Goal: Information Seeking & Learning: Learn about a topic

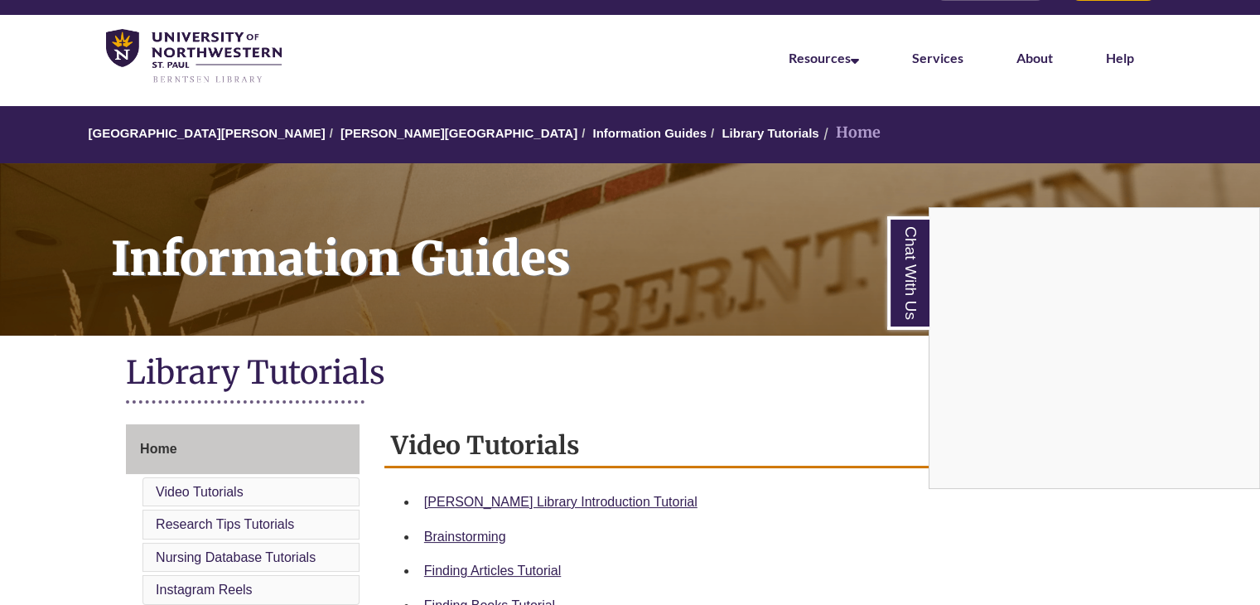
scroll to position [22, 0]
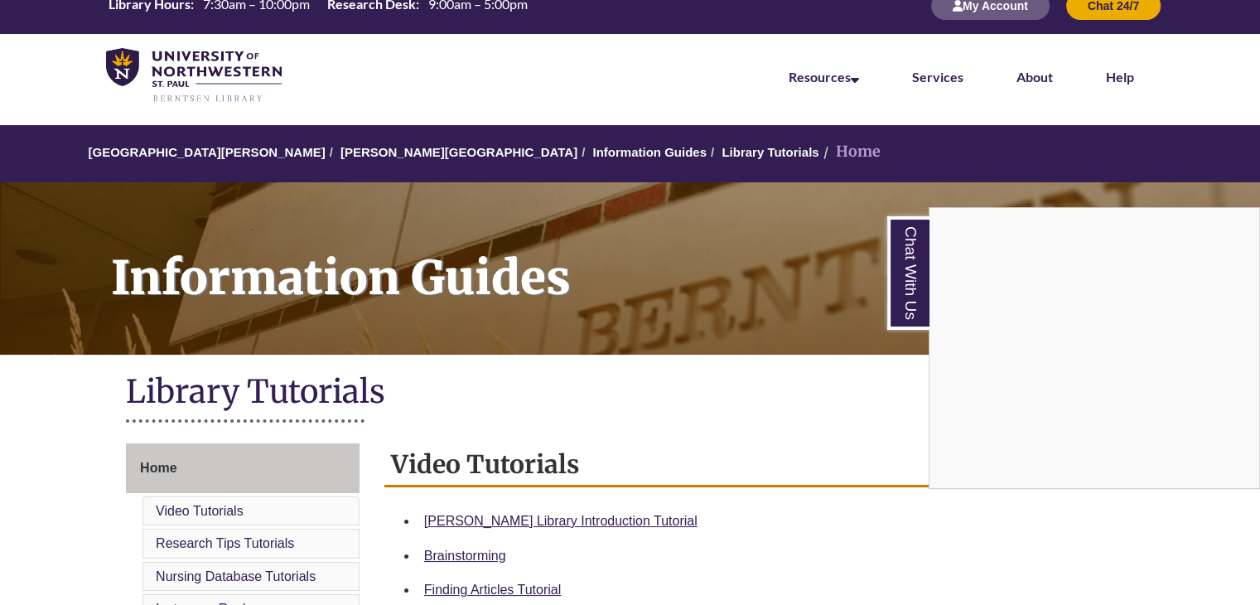
click at [981, 7] on div "Chat With Us" at bounding box center [630, 302] width 1260 height 605
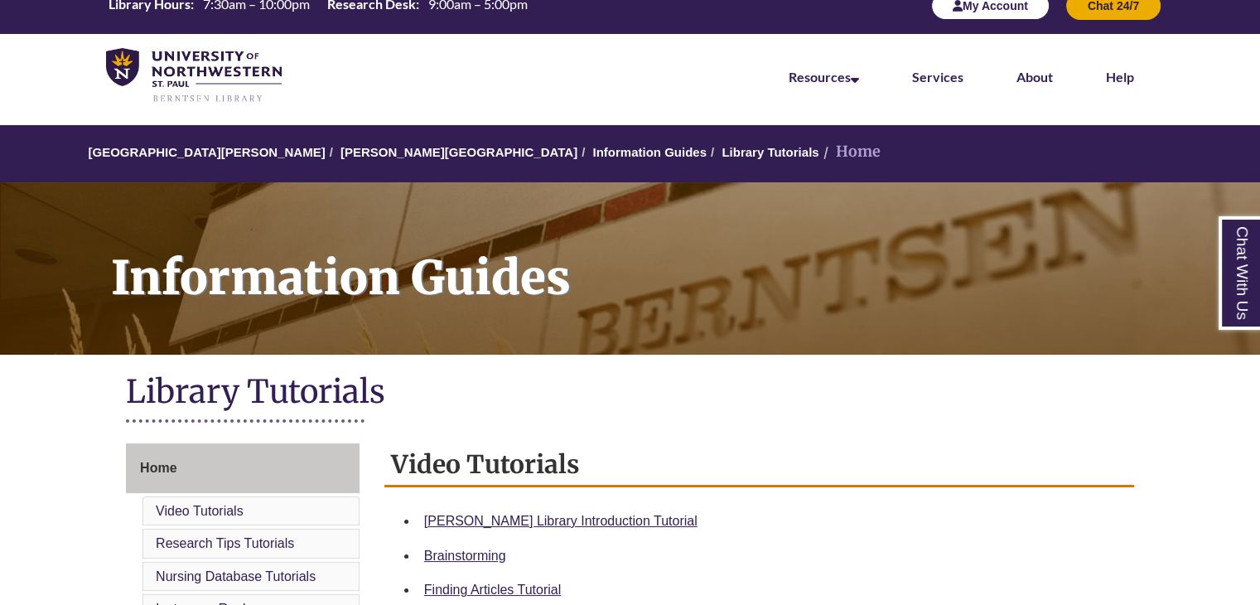
click at [981, 7] on button "My Account" at bounding box center [990, 6] width 118 height 28
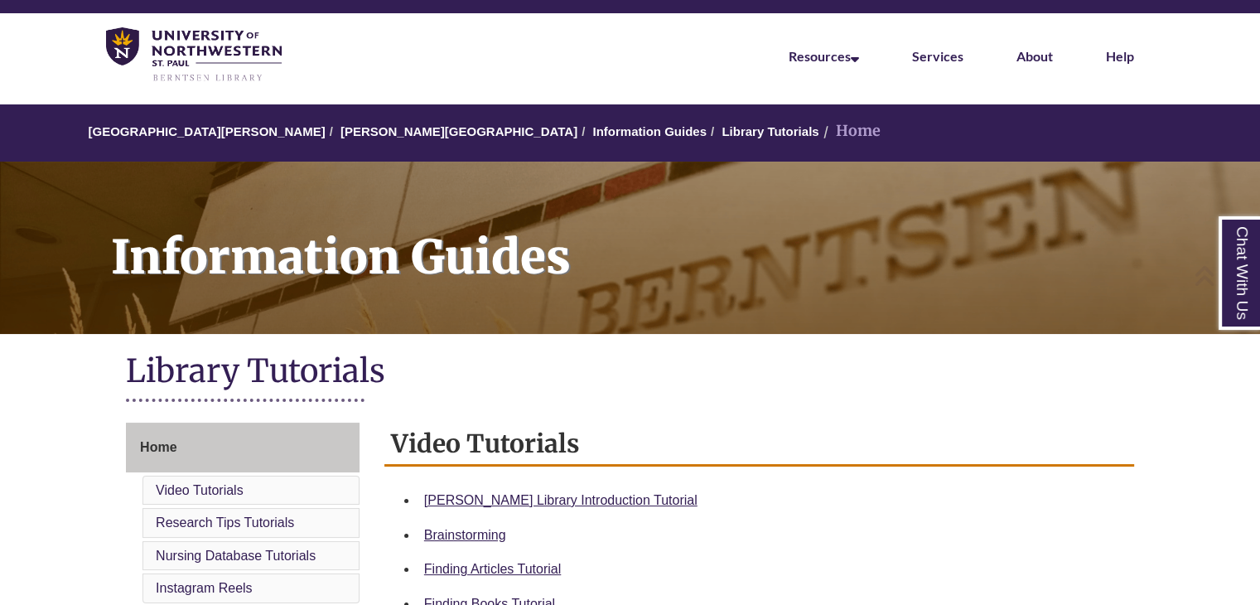
scroll to position [41, 0]
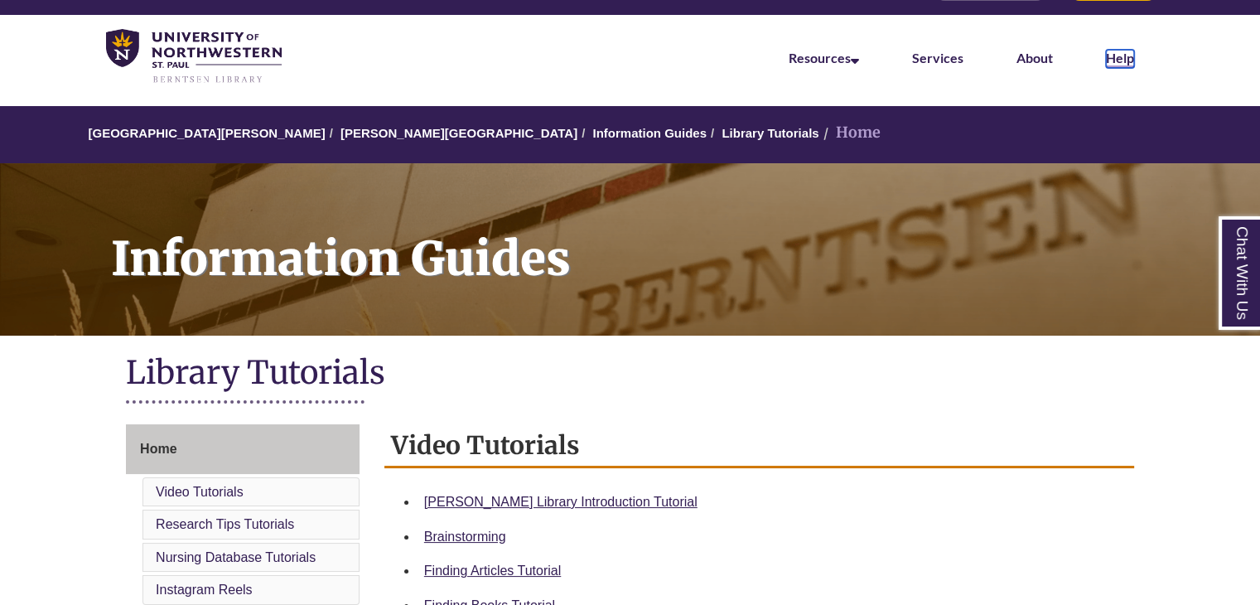
click at [1114, 57] on link "Help" at bounding box center [1120, 59] width 28 height 18
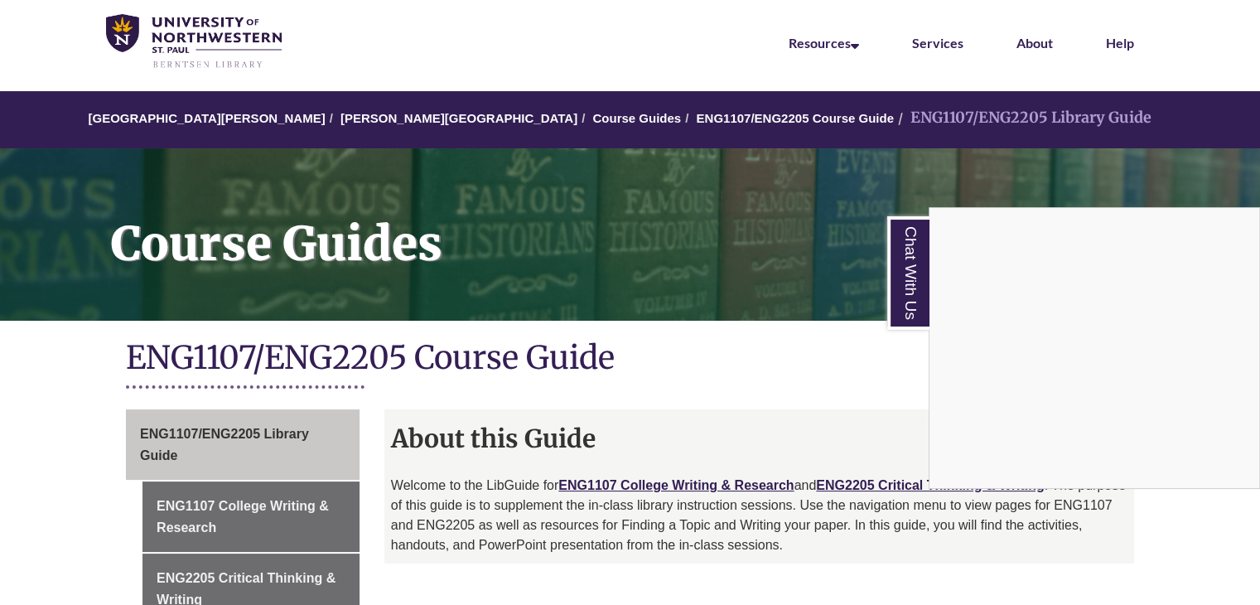
scroll to position [76, 0]
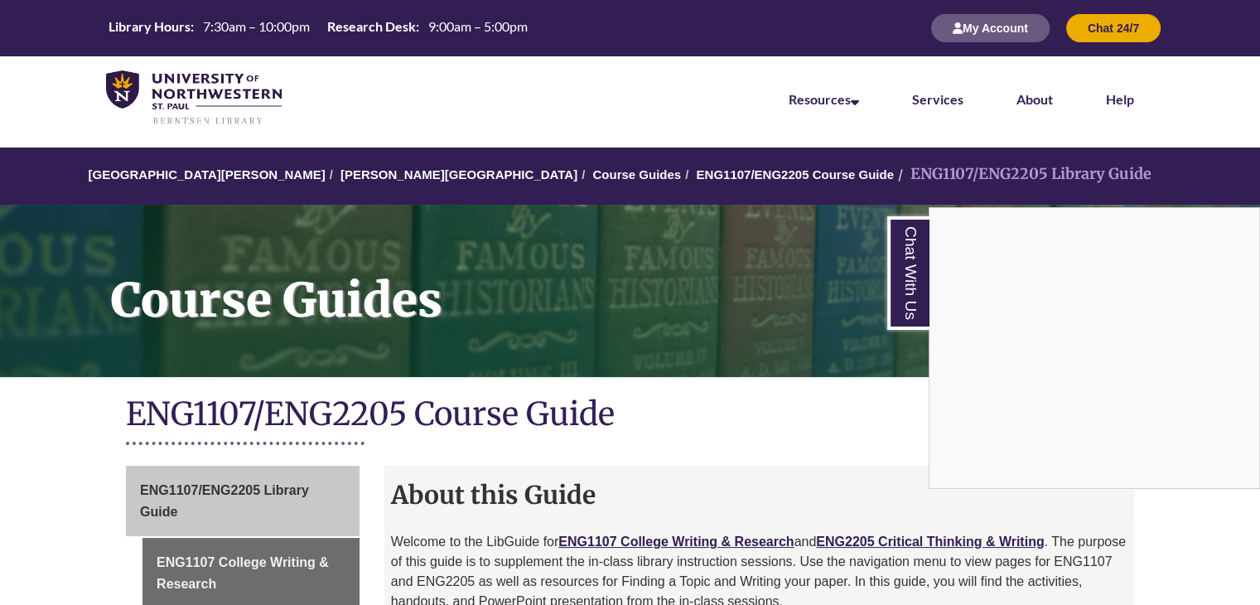
click at [360, 19] on div "Chat With Us" at bounding box center [630, 302] width 1260 height 605
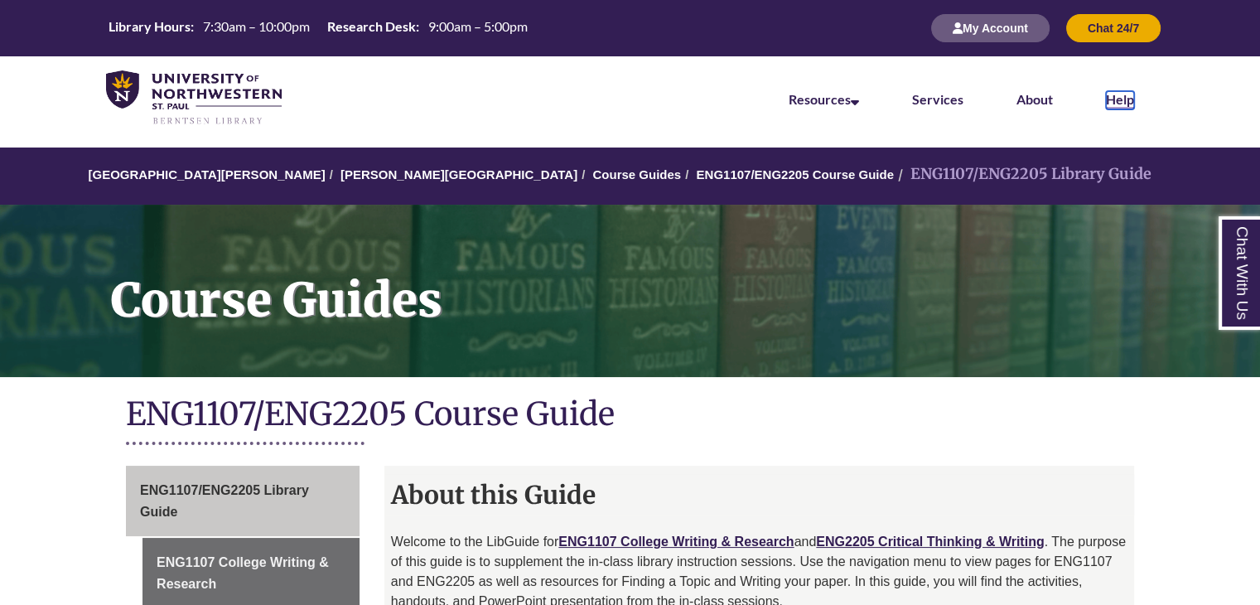
click at [1108, 95] on link "Help" at bounding box center [1120, 100] width 28 height 18
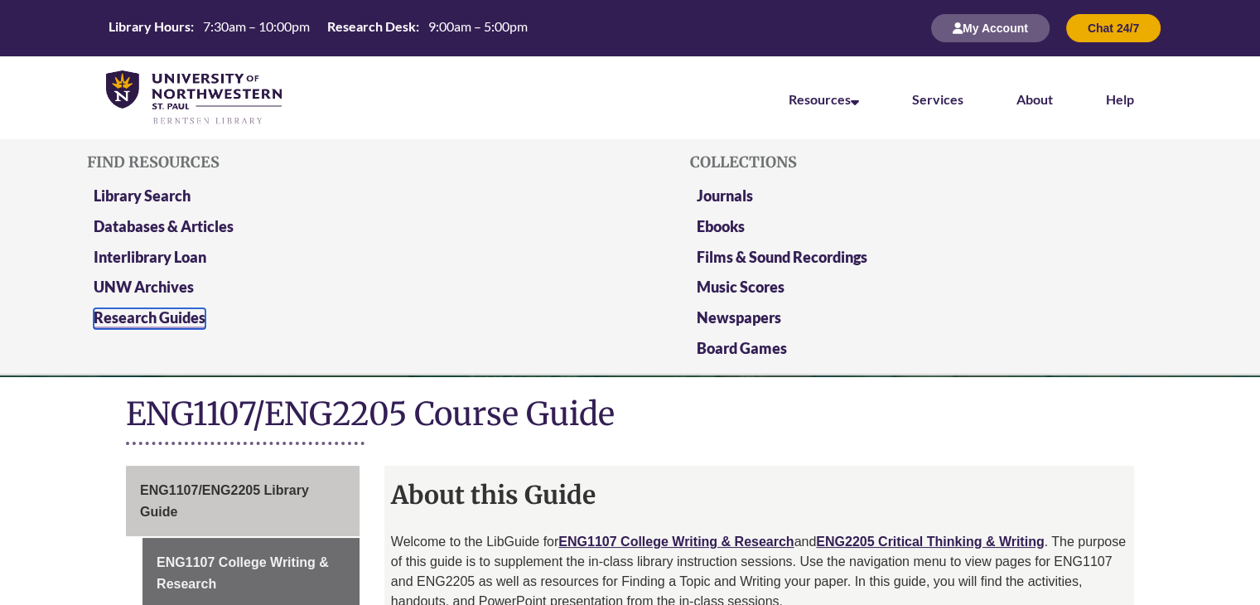
click at [142, 313] on link "Research Guides" at bounding box center [150, 318] width 112 height 21
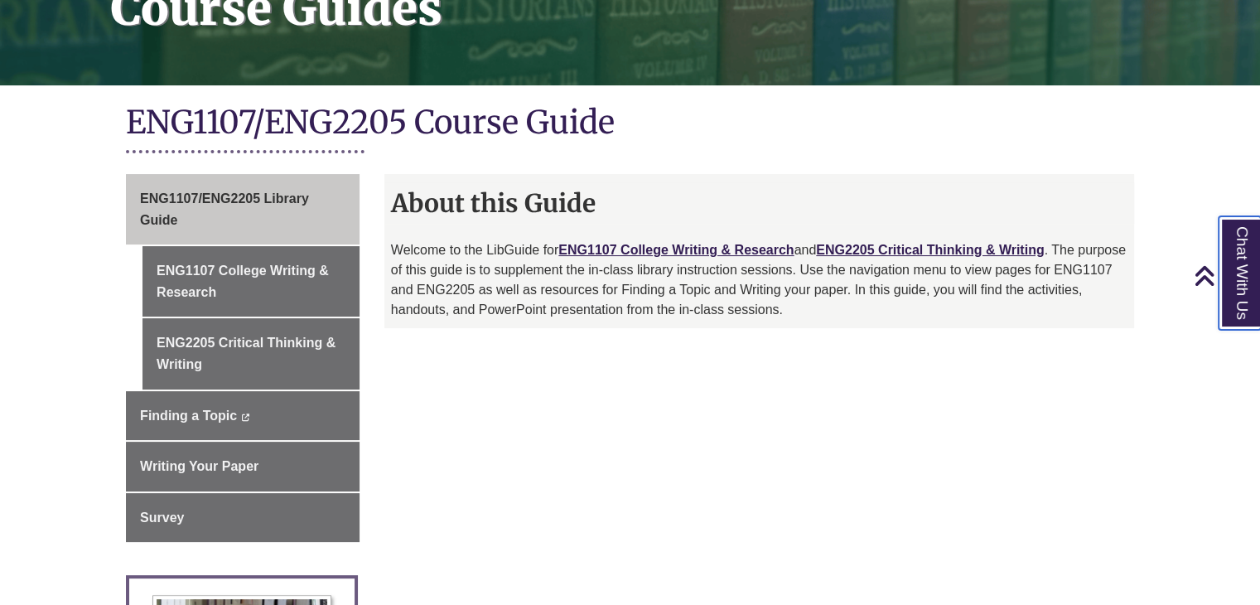
scroll to position [292, 0]
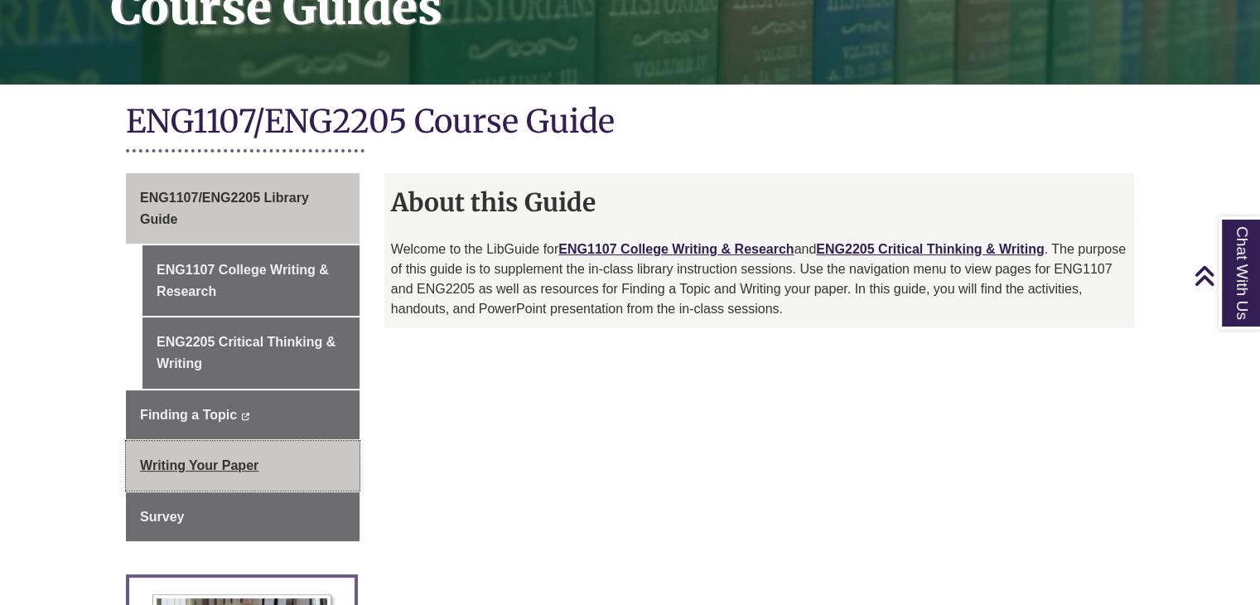
click at [279, 465] on link "Writing Your Paper" at bounding box center [243, 466] width 234 height 50
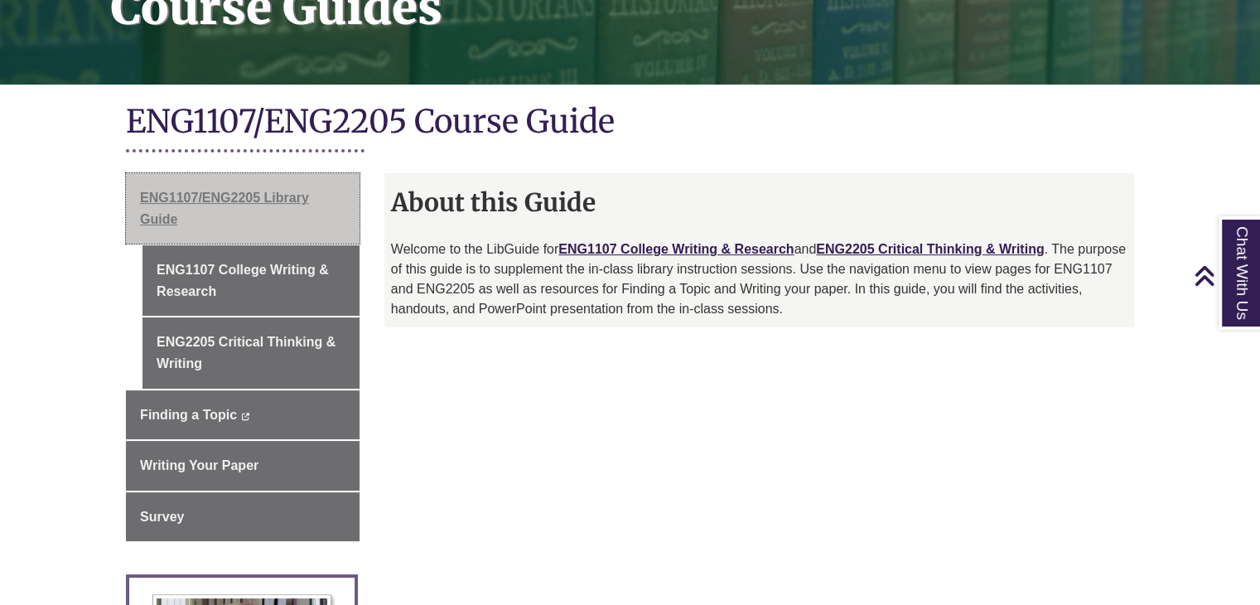
click at [279, 205] on link "ENG1107/ENG2205 Library Guide" at bounding box center [243, 208] width 234 height 70
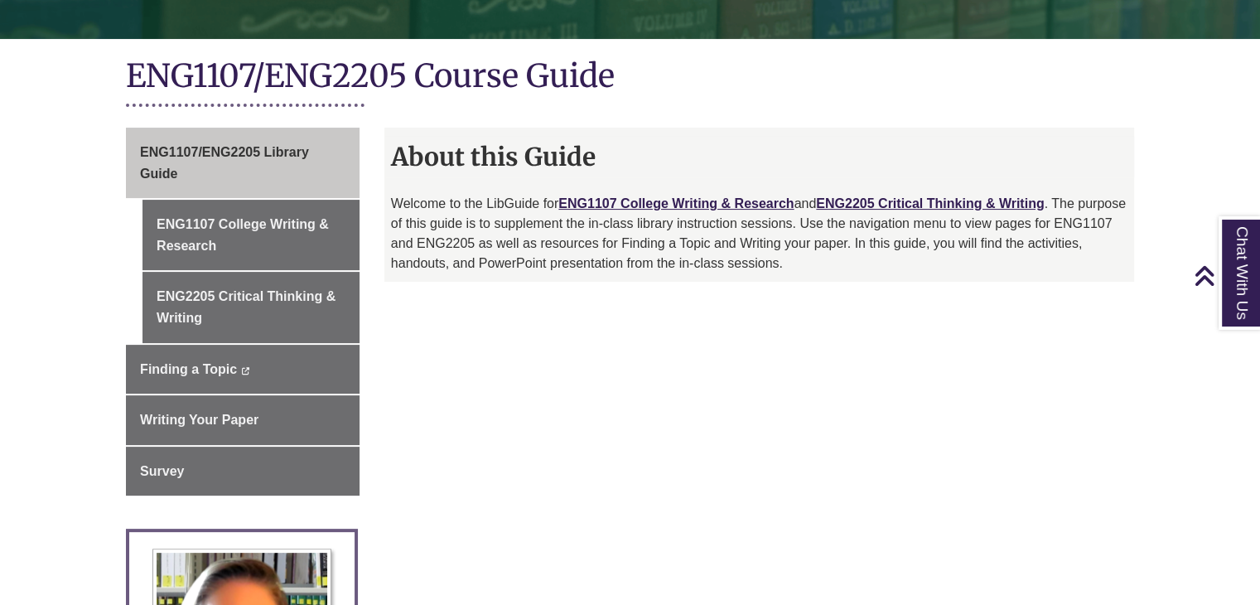
scroll to position [338, 0]
click at [739, 202] on link "ENG1107 College Writing & Research" at bounding box center [675, 203] width 235 height 14
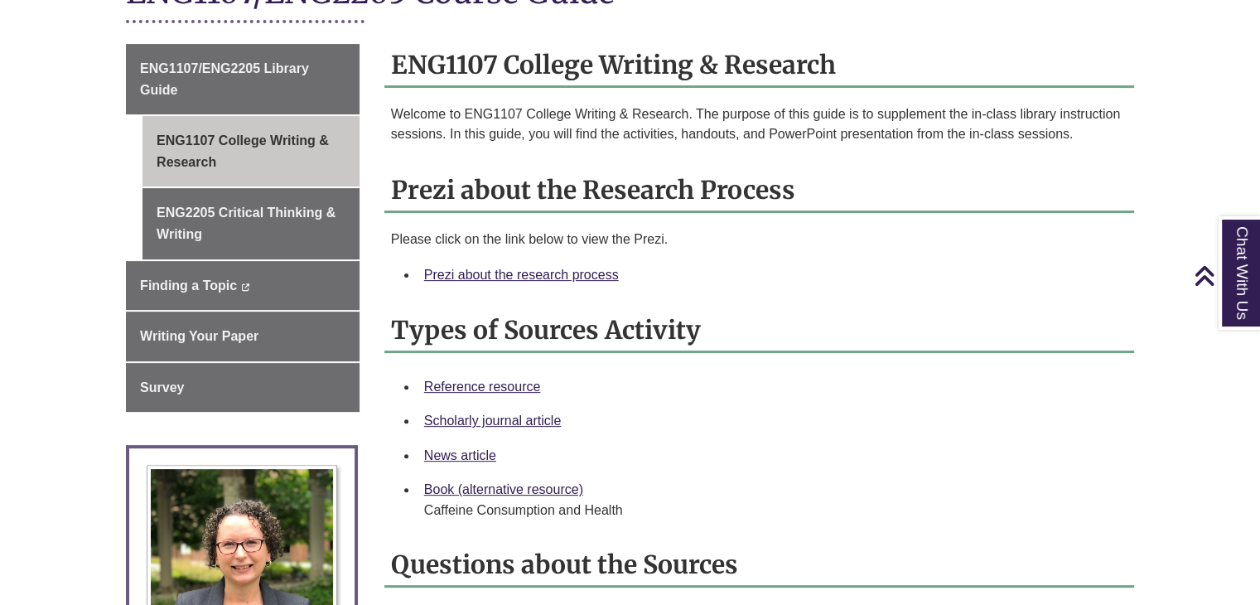
scroll to position [422, 0]
click at [471, 267] on link "Prezi about the research process" at bounding box center [521, 274] width 195 height 14
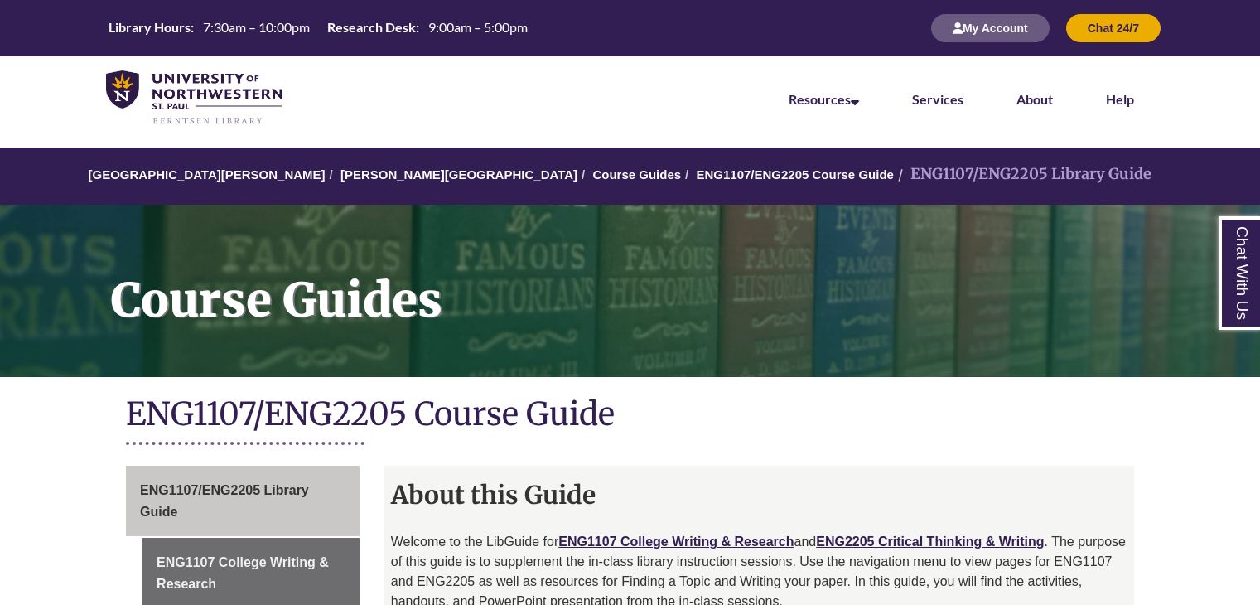
scroll to position [292, 0]
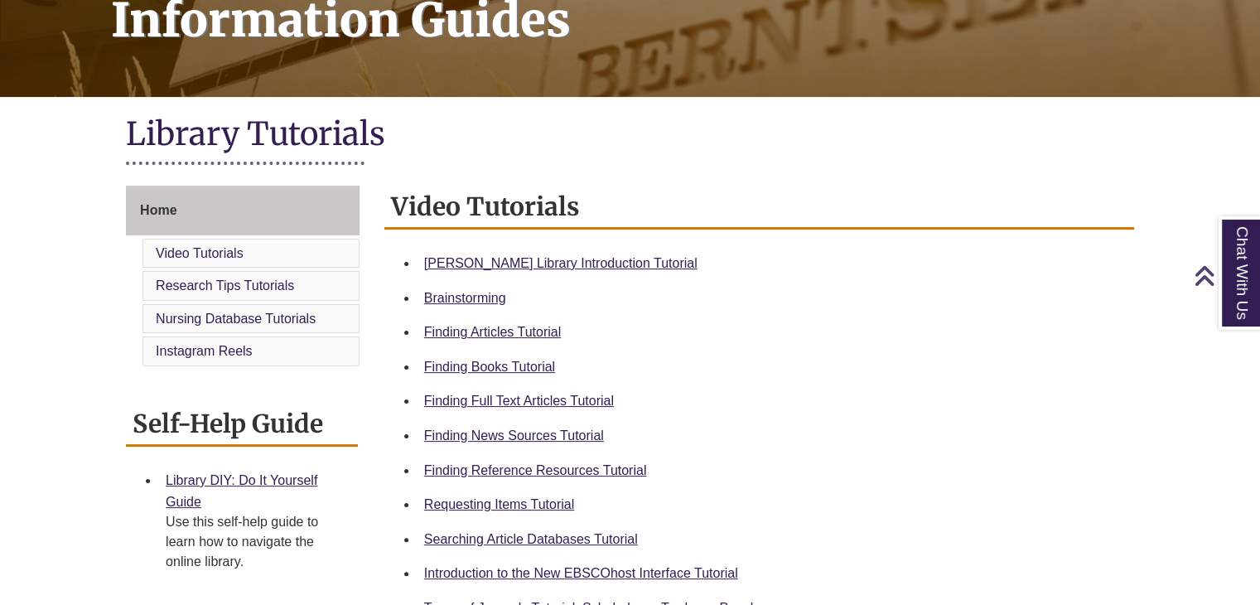
scroll to position [282, 0]
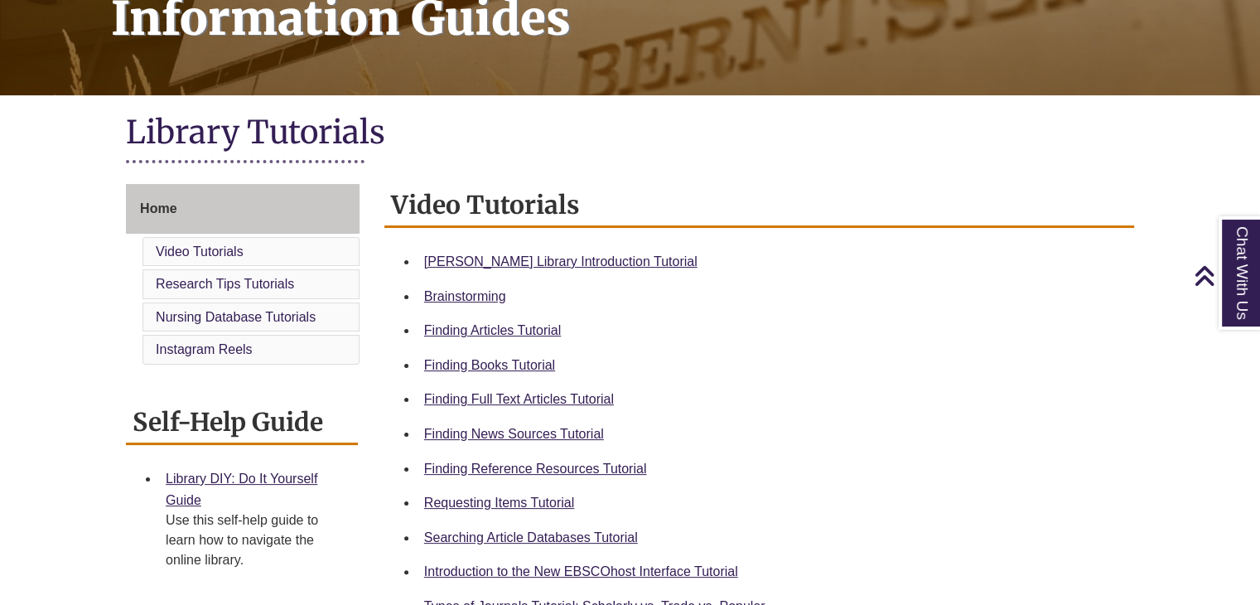
click at [510, 458] on div "Finding Reference Resources Tutorial" at bounding box center [772, 469] width 697 height 22
click at [511, 465] on link "Finding Reference Resources Tutorial" at bounding box center [535, 468] width 223 height 14
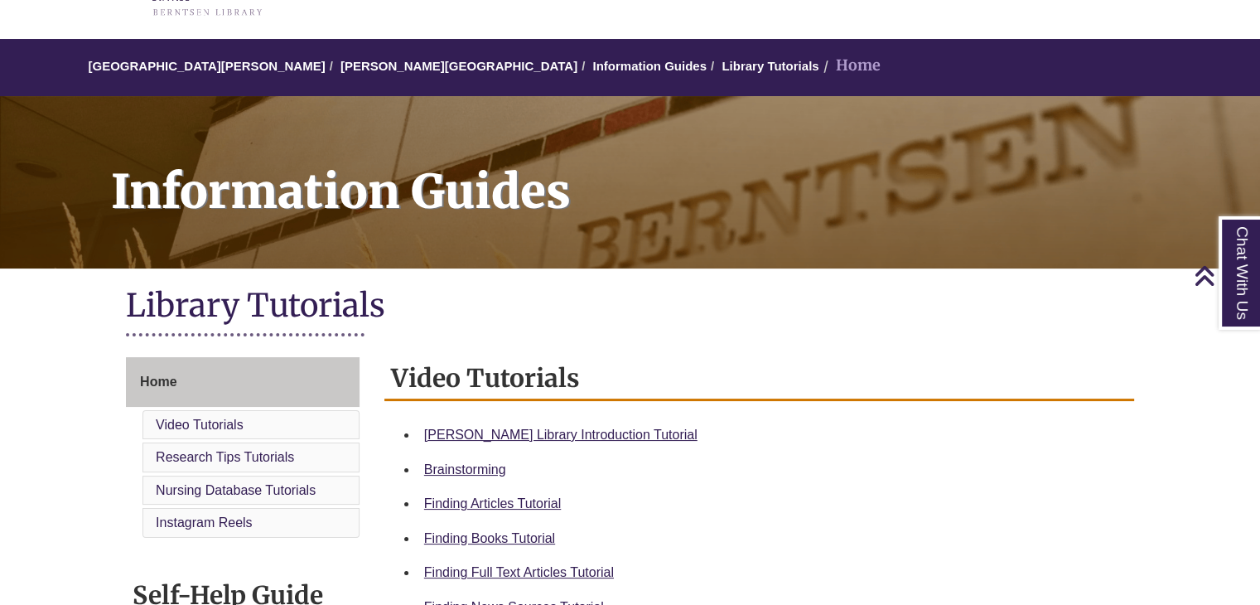
scroll to position [0, 0]
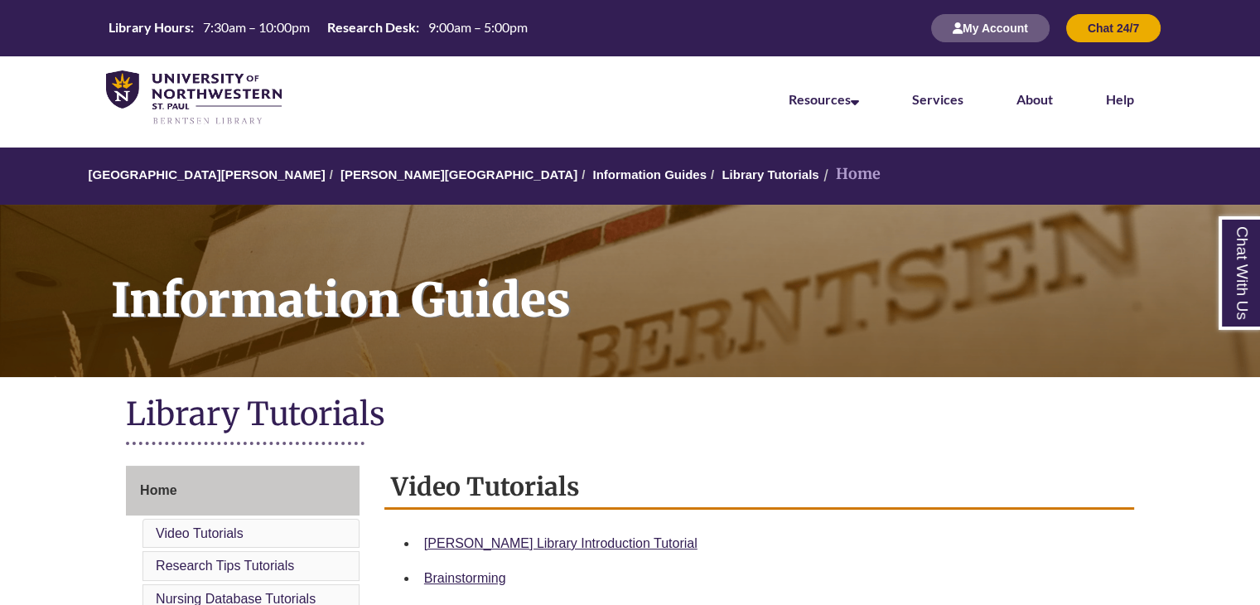
click at [819, 170] on li "Home" at bounding box center [849, 174] width 61 height 24
click at [819, 172] on li "Home" at bounding box center [849, 174] width 61 height 24
click at [363, 173] on link "[PERSON_NAME][GEOGRAPHIC_DATA]" at bounding box center [458, 174] width 237 height 14
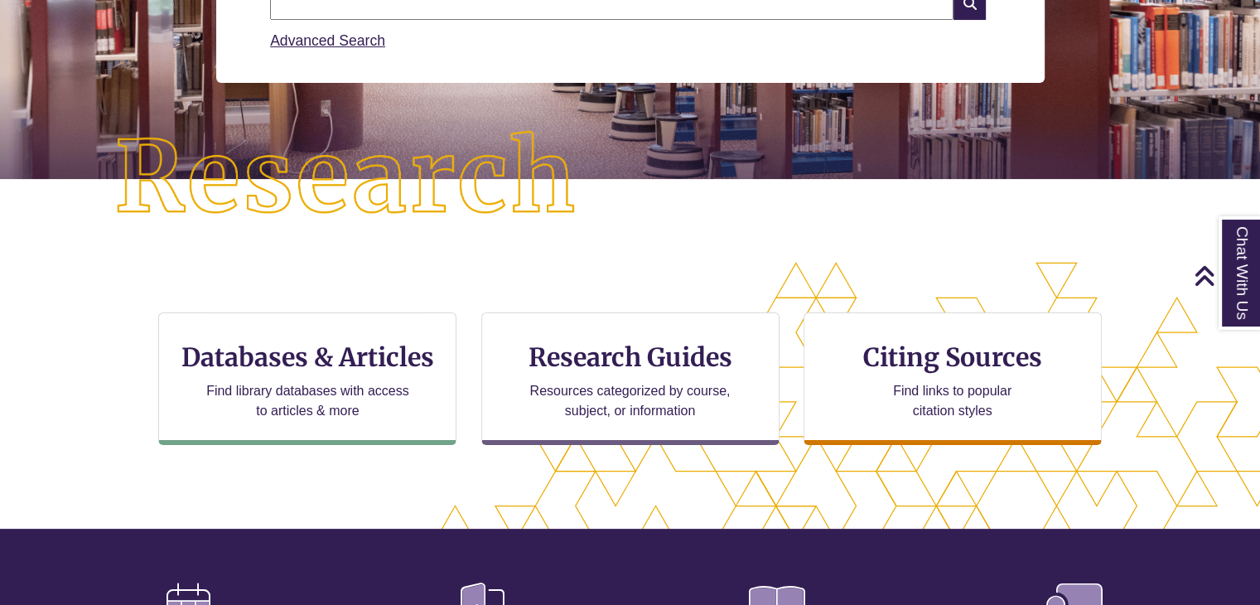
scroll to position [302, 0]
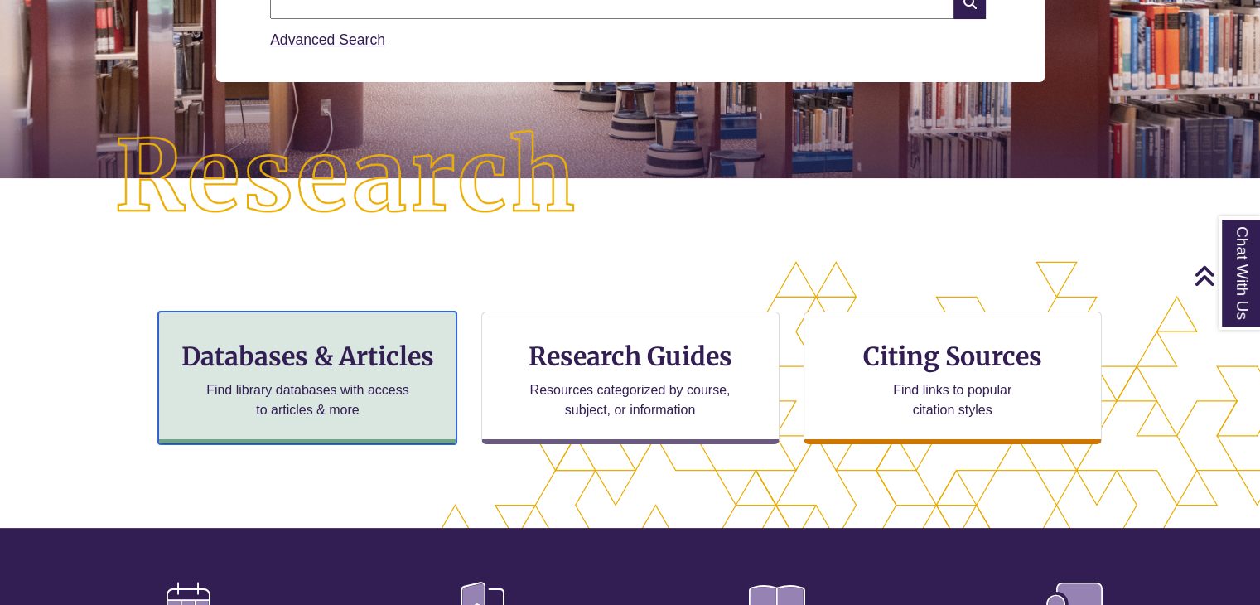
click at [295, 382] on p "Find library databases with access to articles & more" at bounding box center [308, 400] width 216 height 40
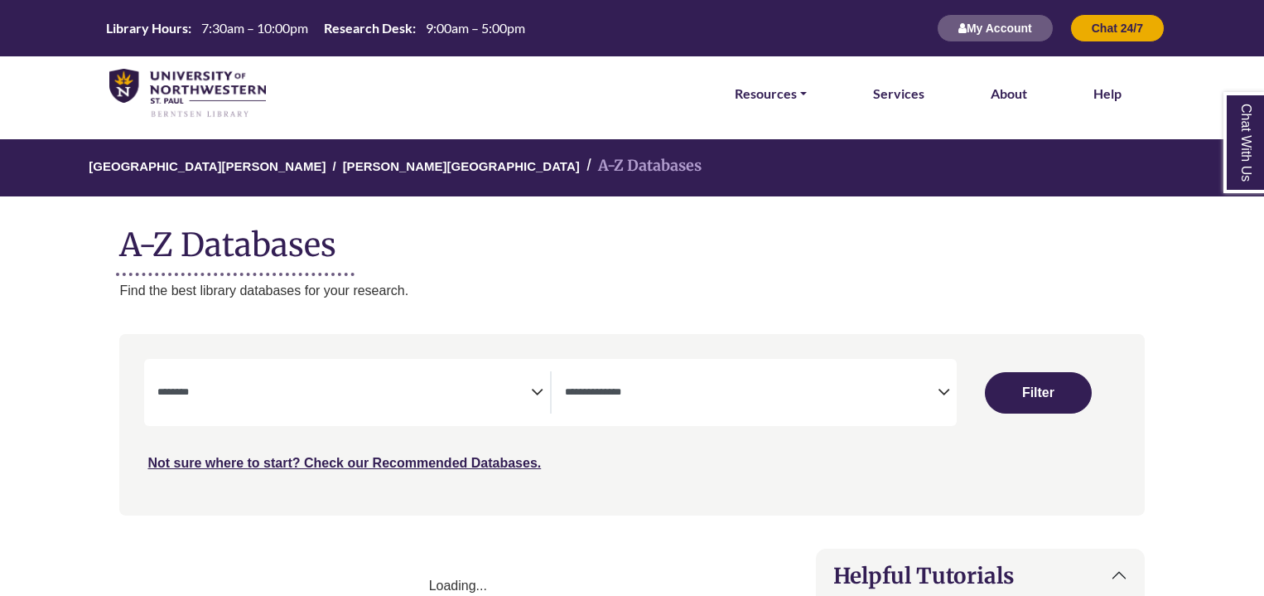
select select "Database Subject Filter"
select select "Database Types Filter"
select select "Database Subject Filter"
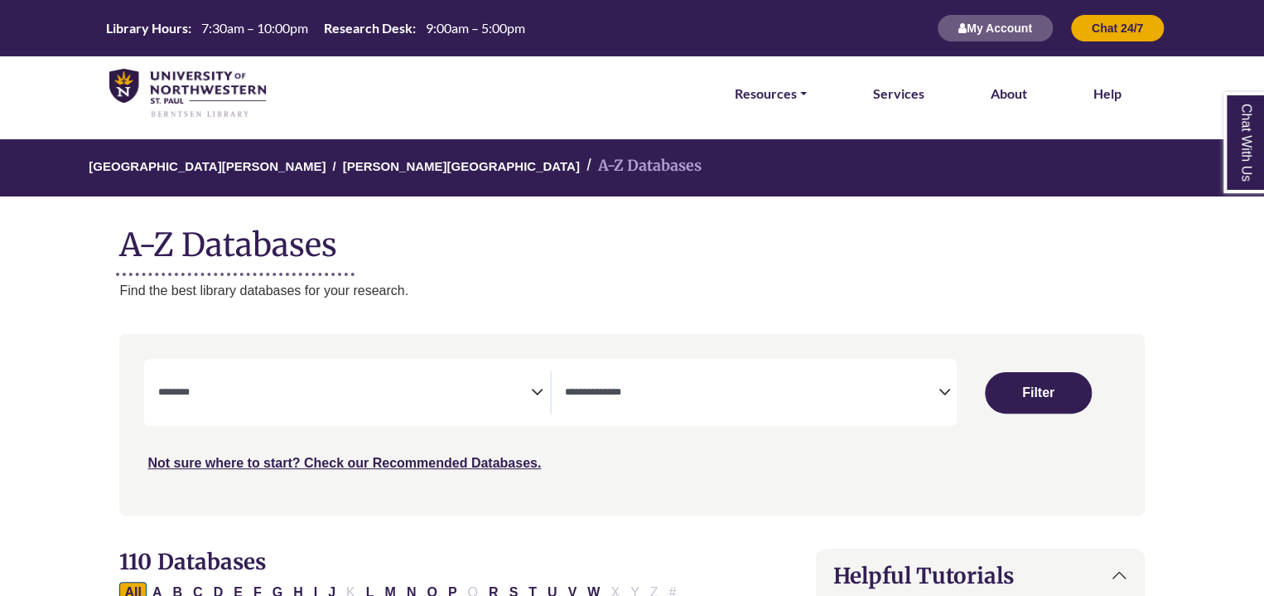
click at [943, 379] on icon "Search filters" at bounding box center [944, 389] width 12 height 25
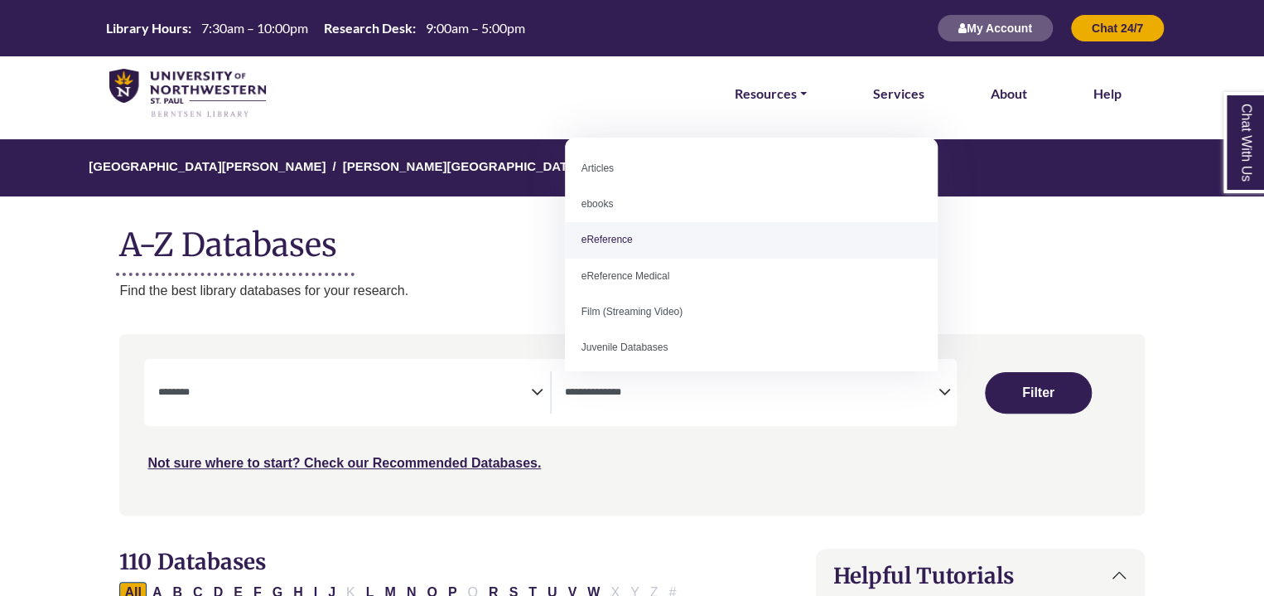
select select "*****"
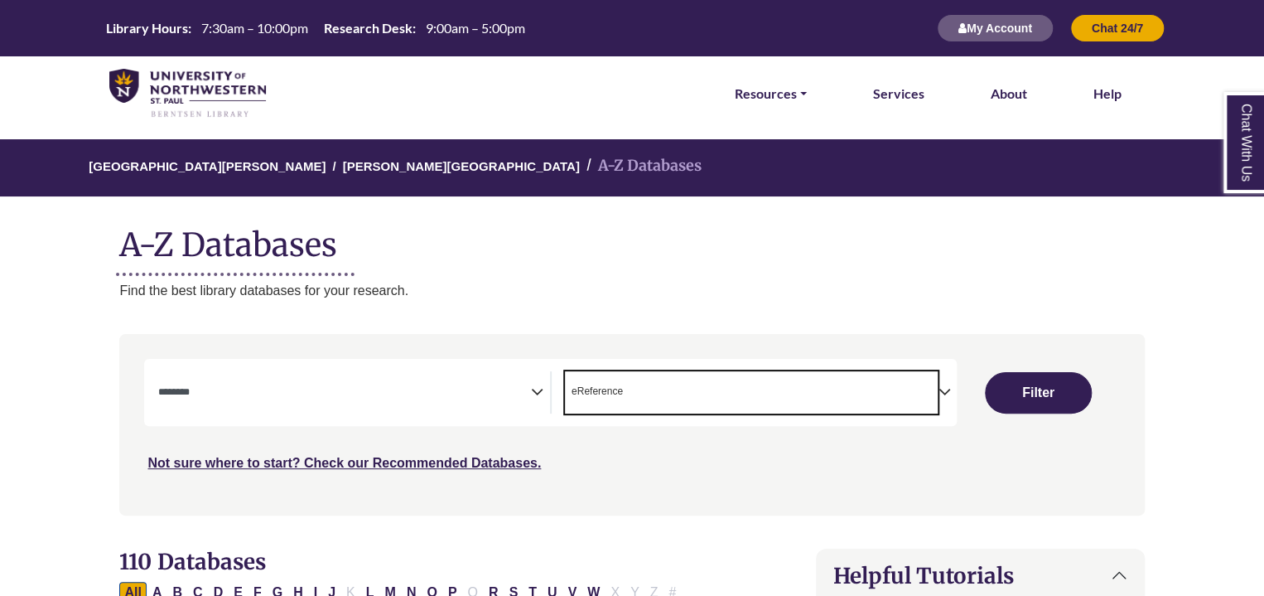
click at [307, 375] on span "Search filters" at bounding box center [343, 392] width 373 height 42
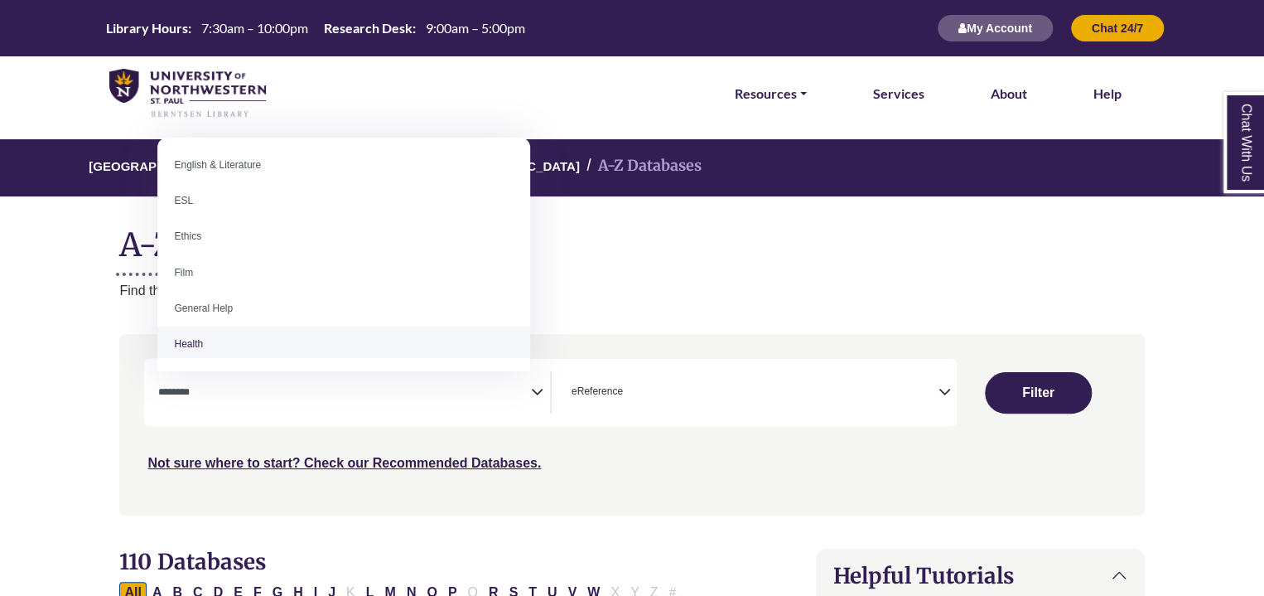
scroll to position [573, 0]
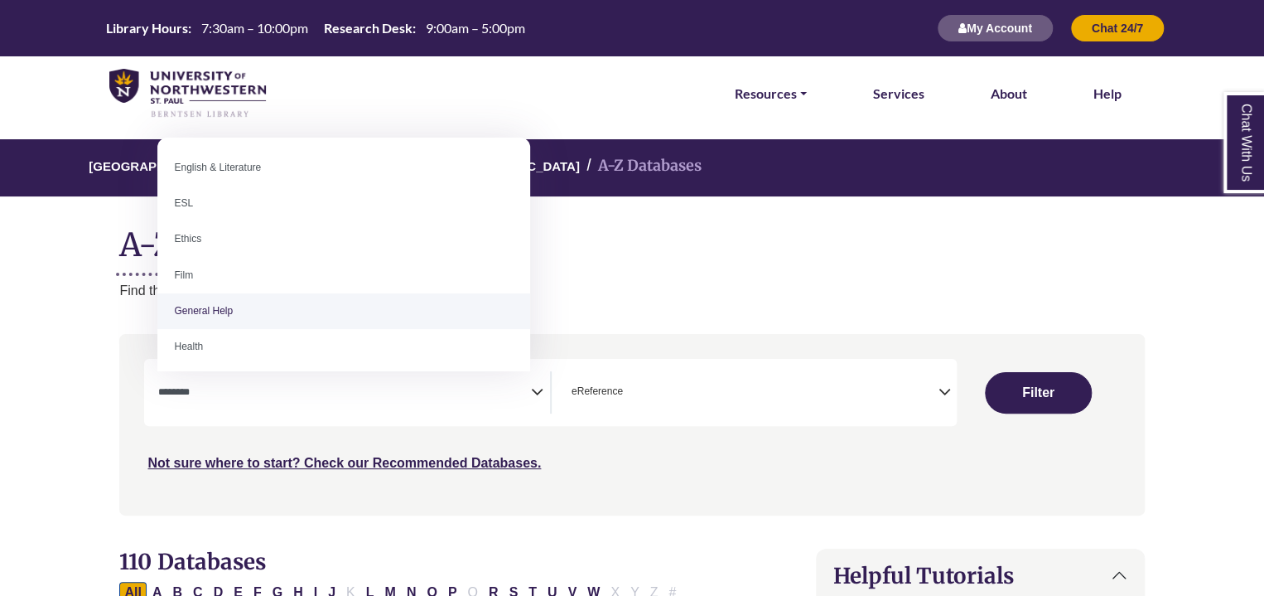
select select "*****"
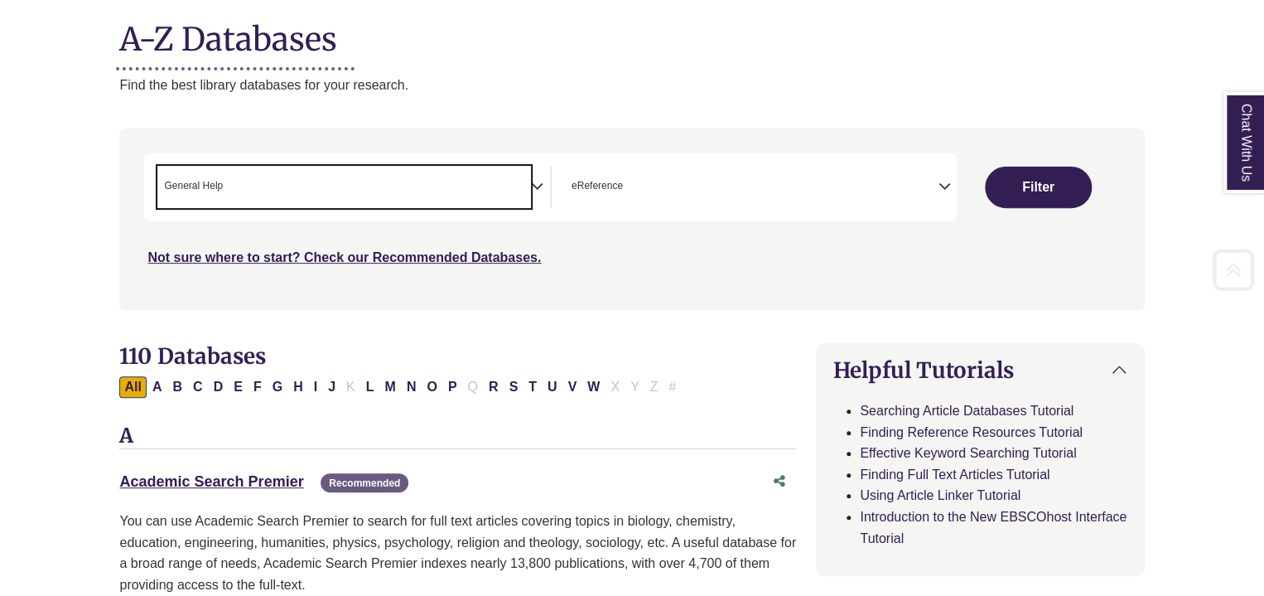
scroll to position [210, 0]
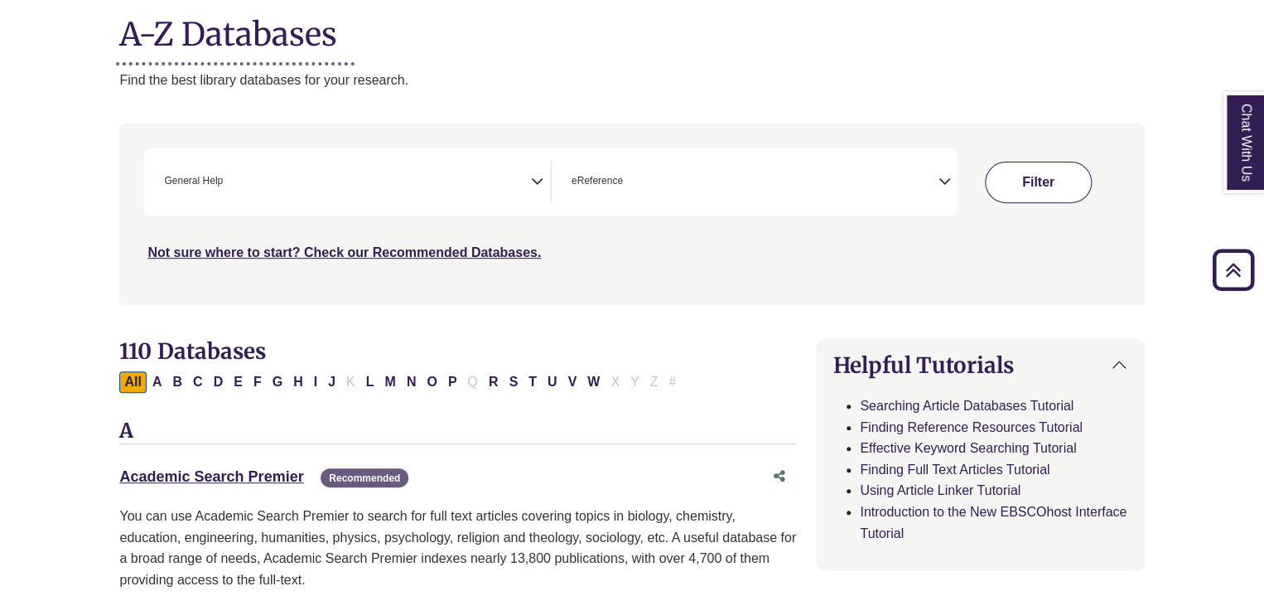
click at [1035, 186] on button "Filter" at bounding box center [1038, 182] width 107 height 41
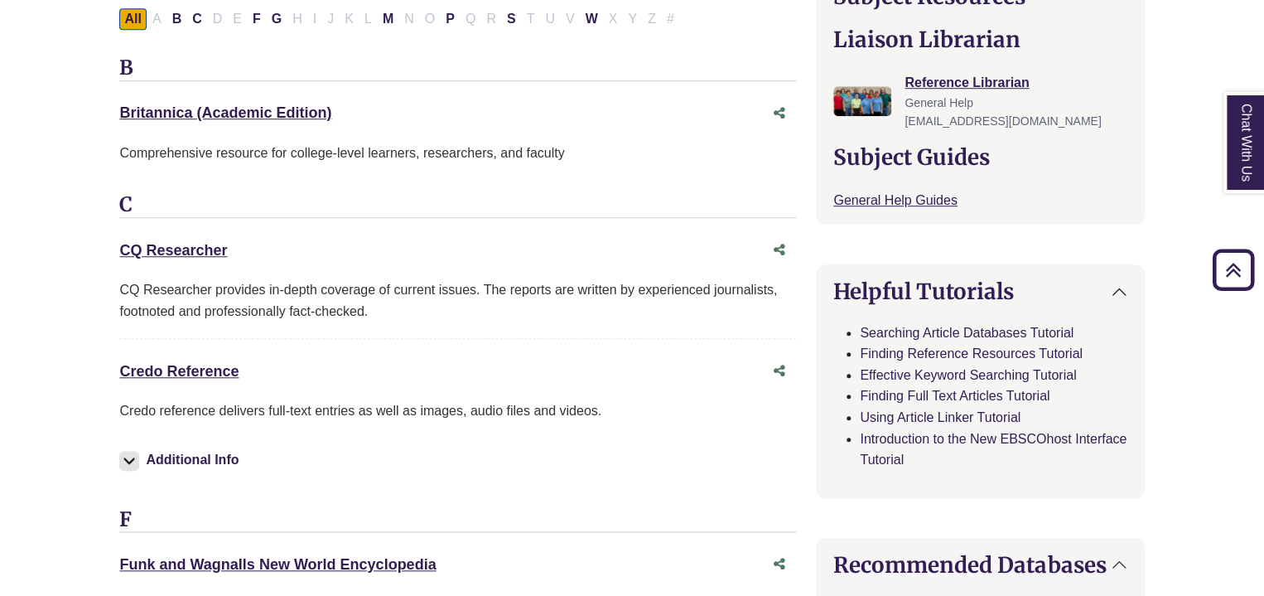
scroll to position [580, 0]
click at [177, 393] on div "Credo Reference This link opens in a new window Credo reference delivers full-t…" at bounding box center [457, 431] width 677 height 152
click at [174, 375] on link "Credo Reference This link opens in a new window" at bounding box center [178, 370] width 119 height 17
click at [191, 251] on link "CQ Researcher This link opens in a new window" at bounding box center [173, 249] width 108 height 17
